Goal: Navigation & Orientation: Go to known website

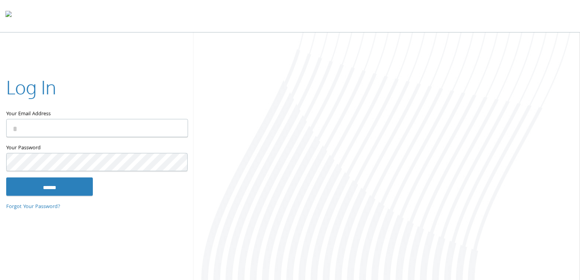
click at [119, 127] on input "Your Email Address" at bounding box center [97, 128] width 182 height 18
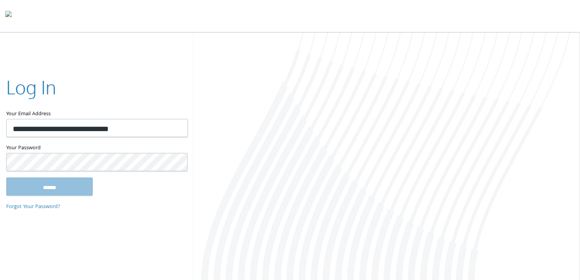
type input "**********"
click at [6, 177] on input "******" at bounding box center [49, 186] width 87 height 19
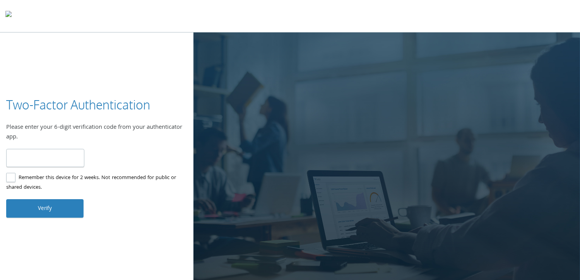
type input "******"
